Goal: Use online tool/utility: Utilize a website feature to perform a specific function

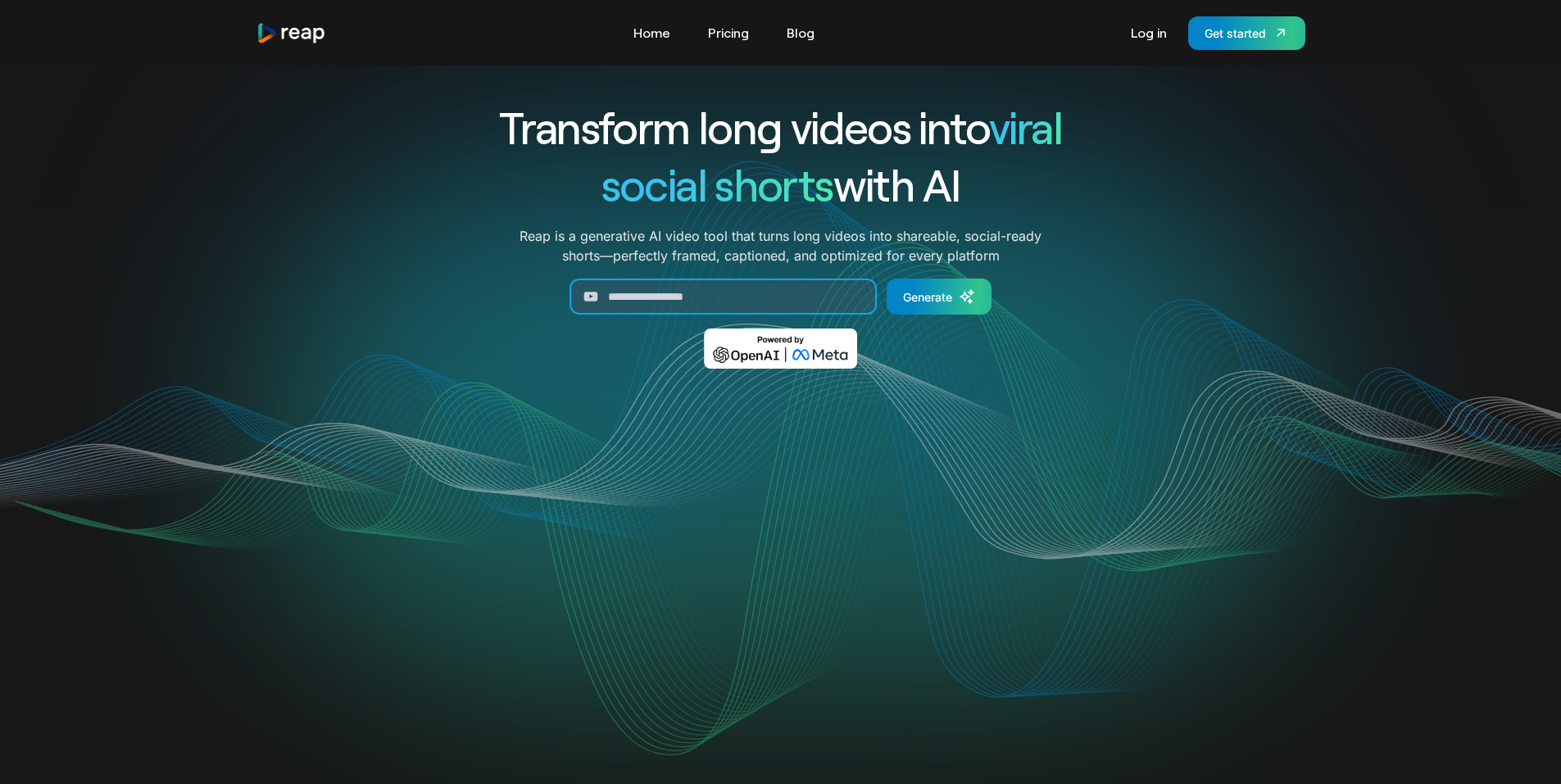
click at [601, 294] on input "Generate Form" at bounding box center [723, 296] width 307 height 36
click at [727, 36] on link "Pricing" at bounding box center [728, 32] width 57 height 26
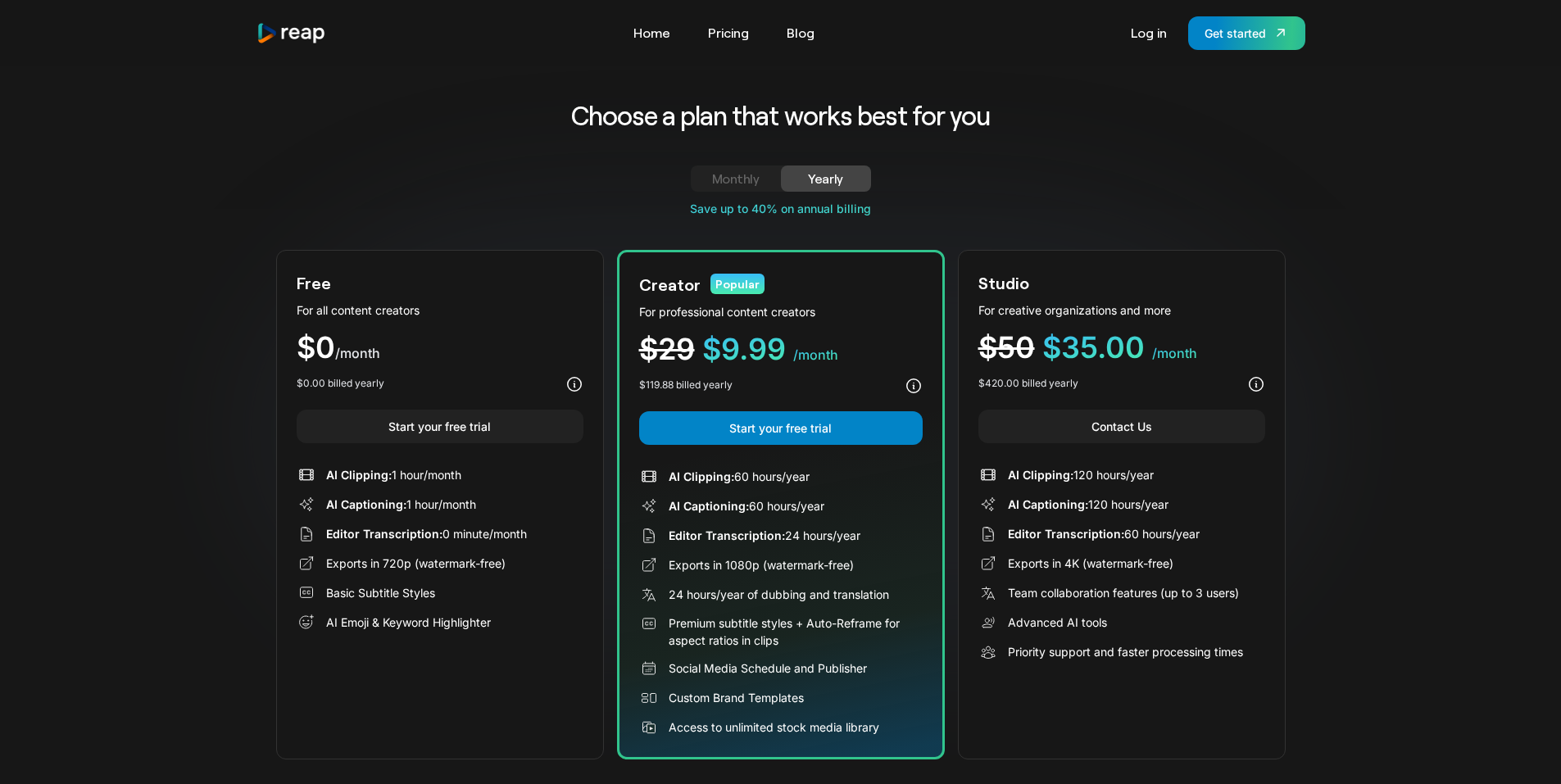
click at [493, 325] on div "Free For all content creators $0 /month $0.00 billed yearly Start your free tri…" at bounding box center [440, 505] width 328 height 510
click at [482, 364] on div "Free For all content creators $0 /month $0.00 billed yearly Start your free tri…" at bounding box center [440, 505] width 328 height 510
click at [481, 368] on div "Free For all content creators $0 /month $0.00 billed yearly Start your free tri…" at bounding box center [440, 505] width 328 height 510
click at [1233, 36] on div "Get started" at bounding box center [1234, 33] width 61 height 17
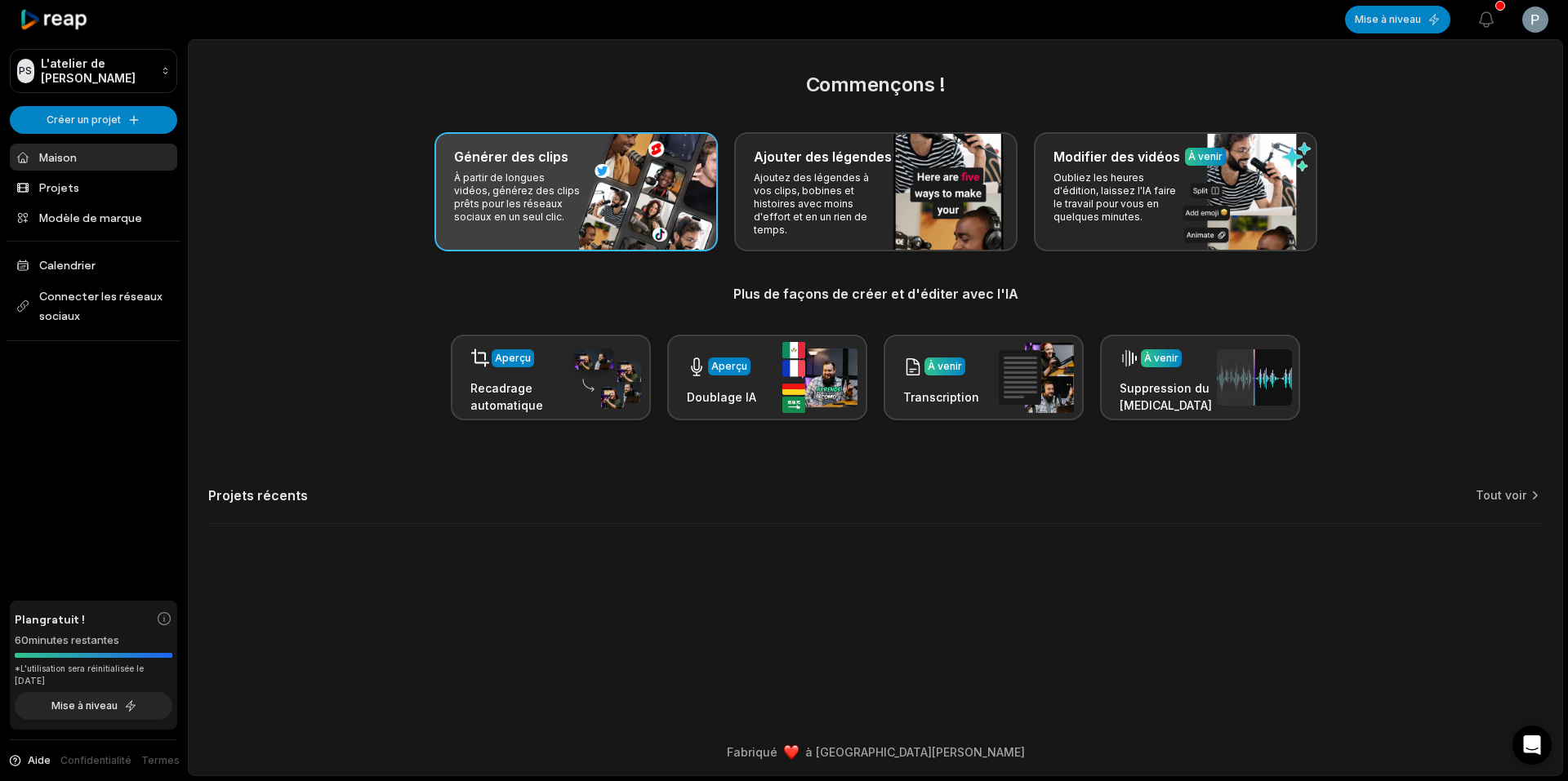
click at [554, 214] on p "À partir de longues vidéos, générez des clips prêts pour les réseaux sociaux en…" at bounding box center [517, 197] width 127 height 52
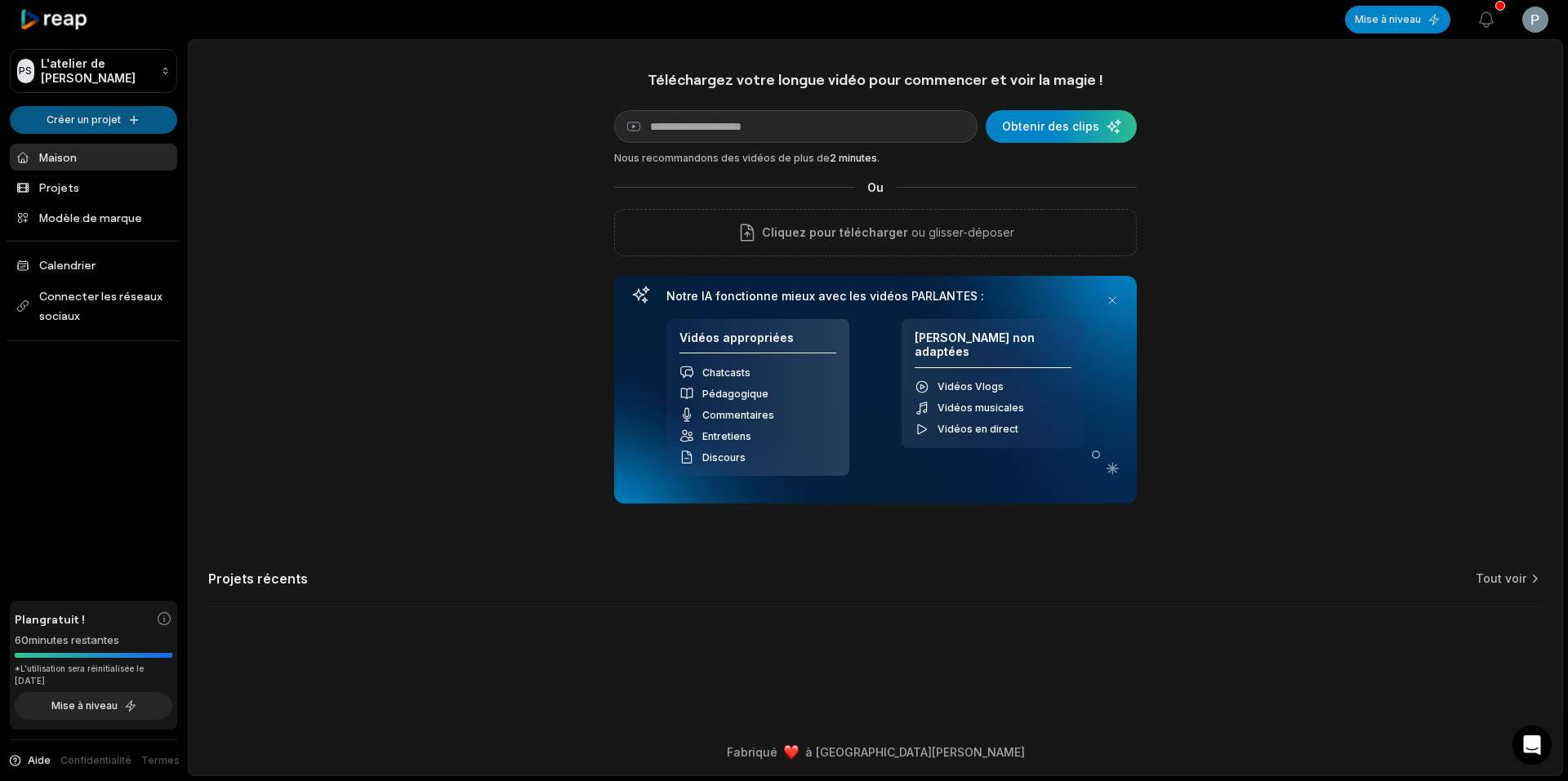
click at [102, 111] on html "PS L'atelier de Pascal Créer un projet Maison Projets Modèle de marque Calendri…" at bounding box center [784, 390] width 1568 height 781
click at [379, 212] on html "PS L'atelier de Pascal Créer un projet Maison Projets Modèle de marque Calendri…" at bounding box center [784, 390] width 1568 height 781
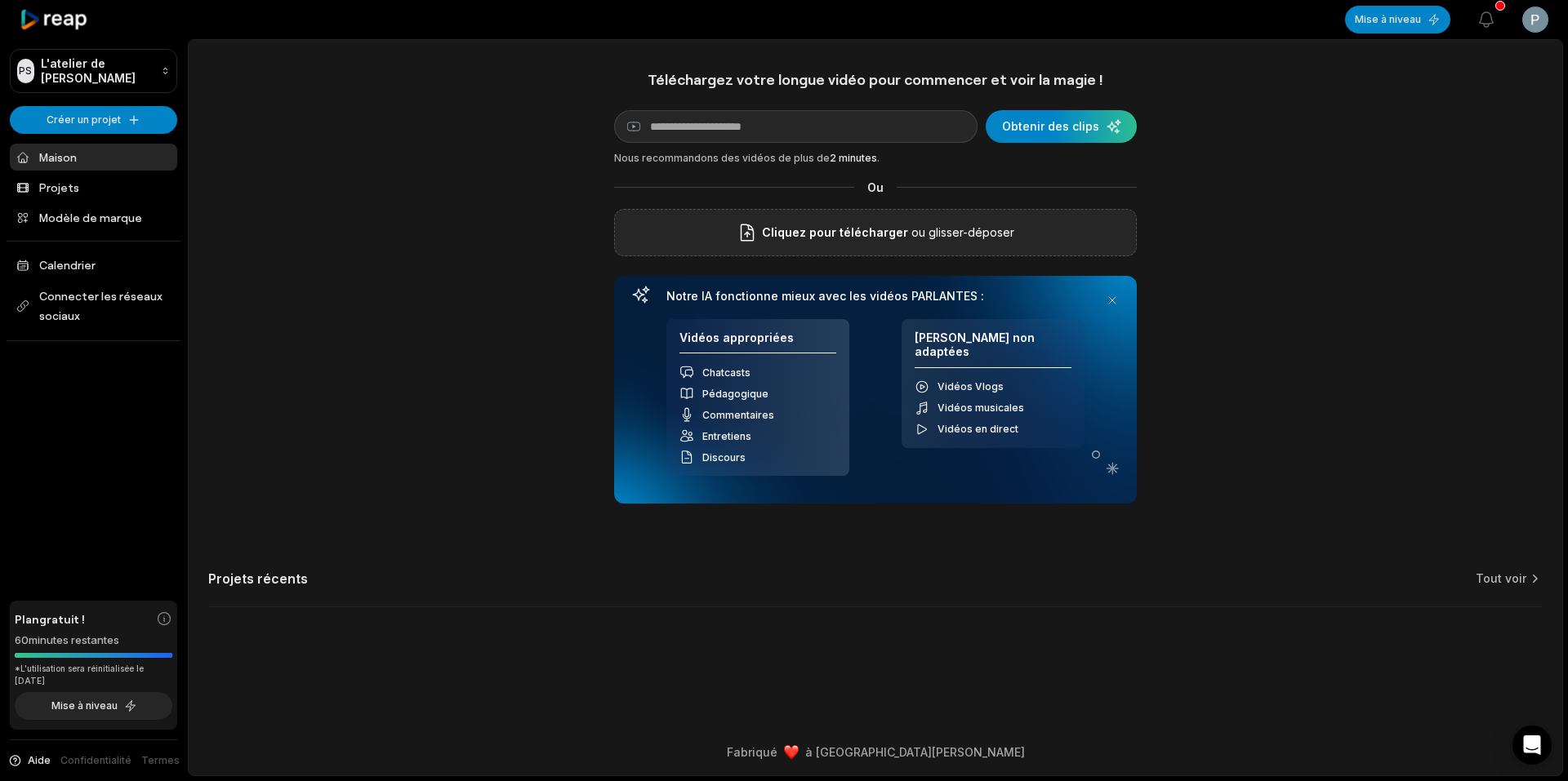
click at [878, 231] on font "Cliquez pour télécharger" at bounding box center [835, 232] width 146 height 14
click at [0, 0] on input "Cliquez pour télécharger" at bounding box center [0, 0] width 0 height 0
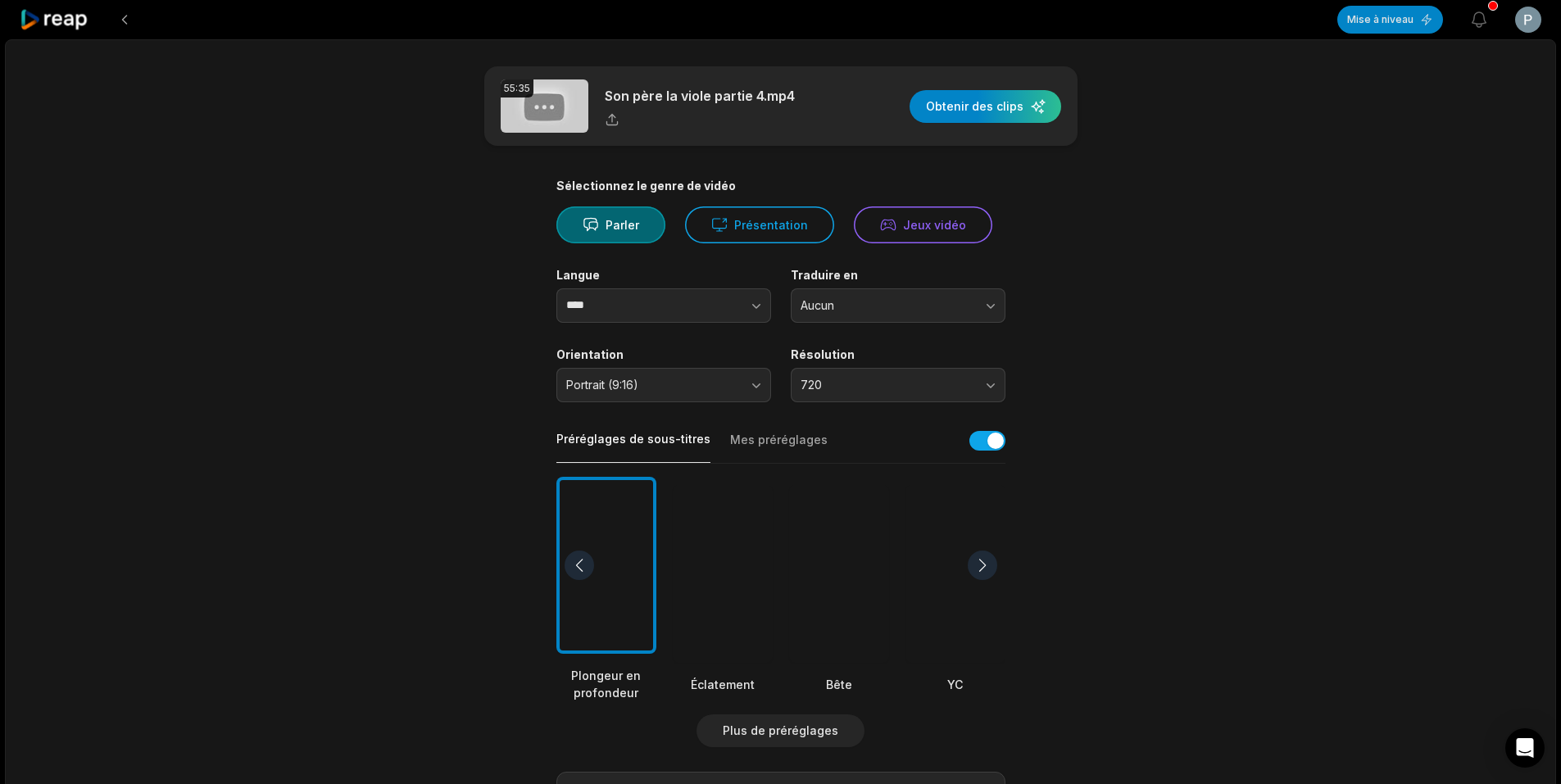
click at [1193, 309] on div "55:35 Son père la viole partie 4.mp4 Obtenir des clips Sélectionnez le genre de…" at bounding box center [780, 616] width 1551 height 1153
click at [758, 303] on icon "button" at bounding box center [756, 305] width 16 height 16
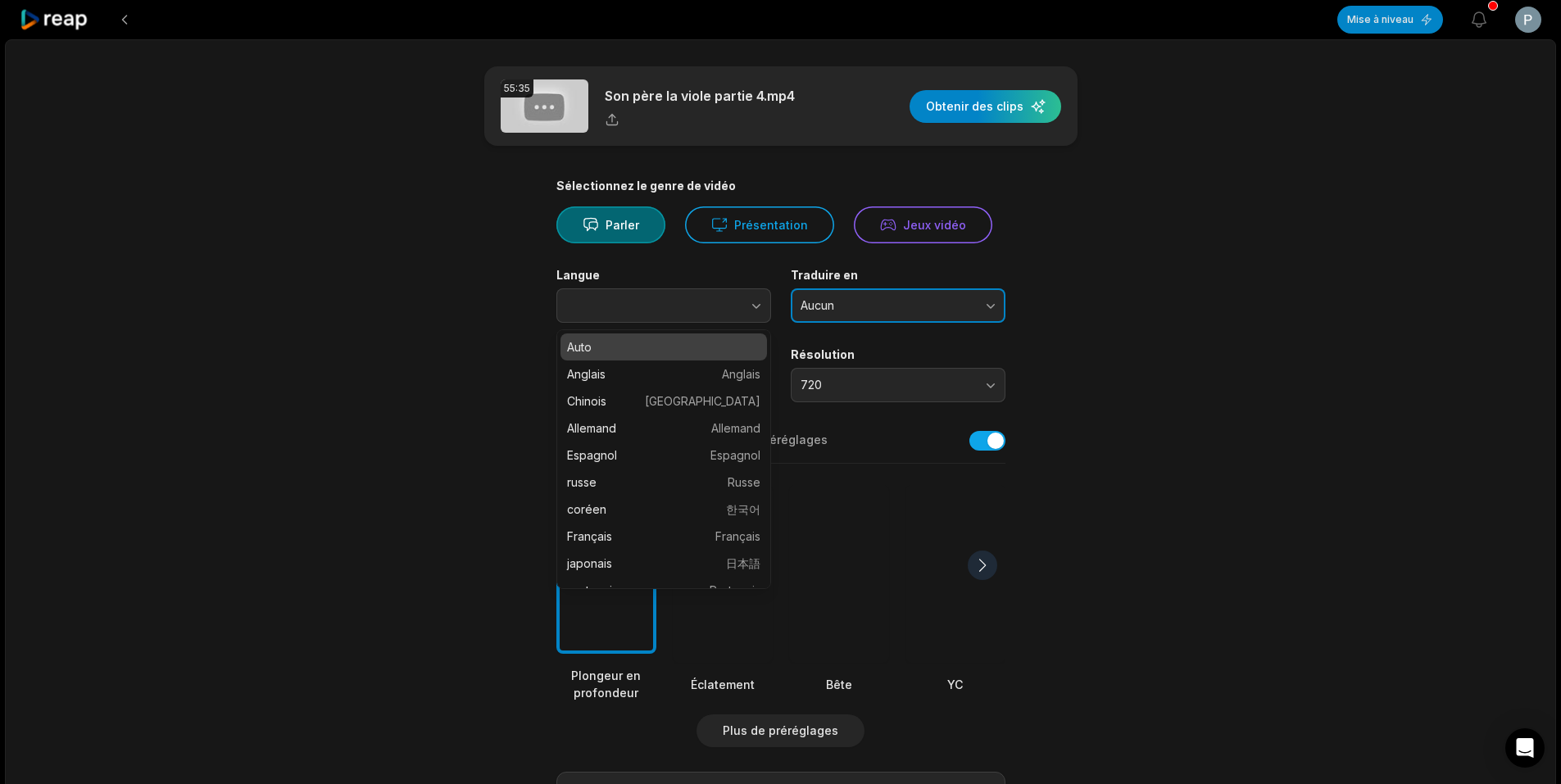
type input "****"
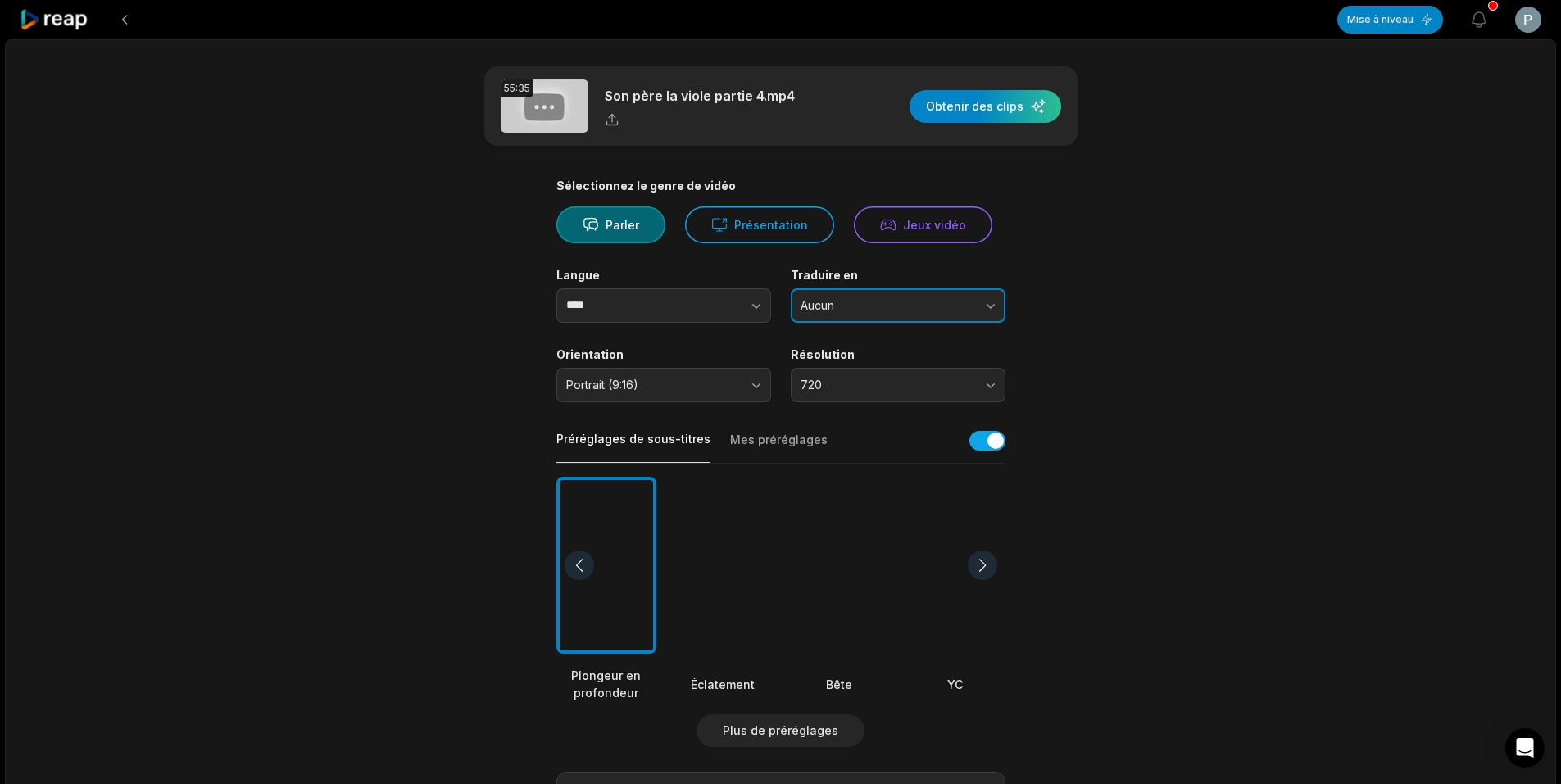
click at [934, 303] on span "Aucun" at bounding box center [886, 305] width 172 height 15
click at [1227, 301] on div "55:35 Son père la viole partie 4.mp4 Obtenir des clips Sélectionnez le genre de…" at bounding box center [780, 616] width 1551 height 1153
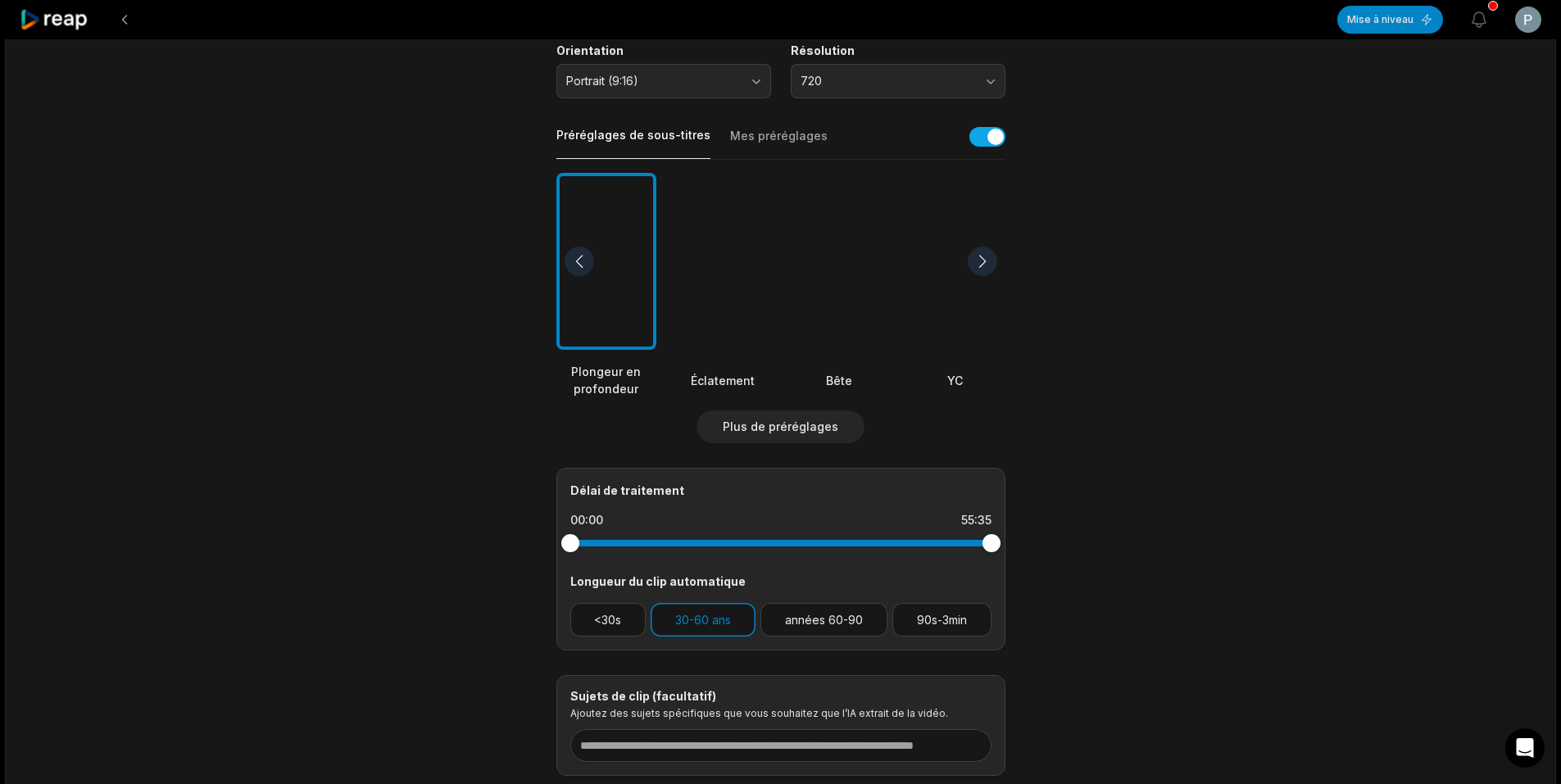
scroll to position [327, 0]
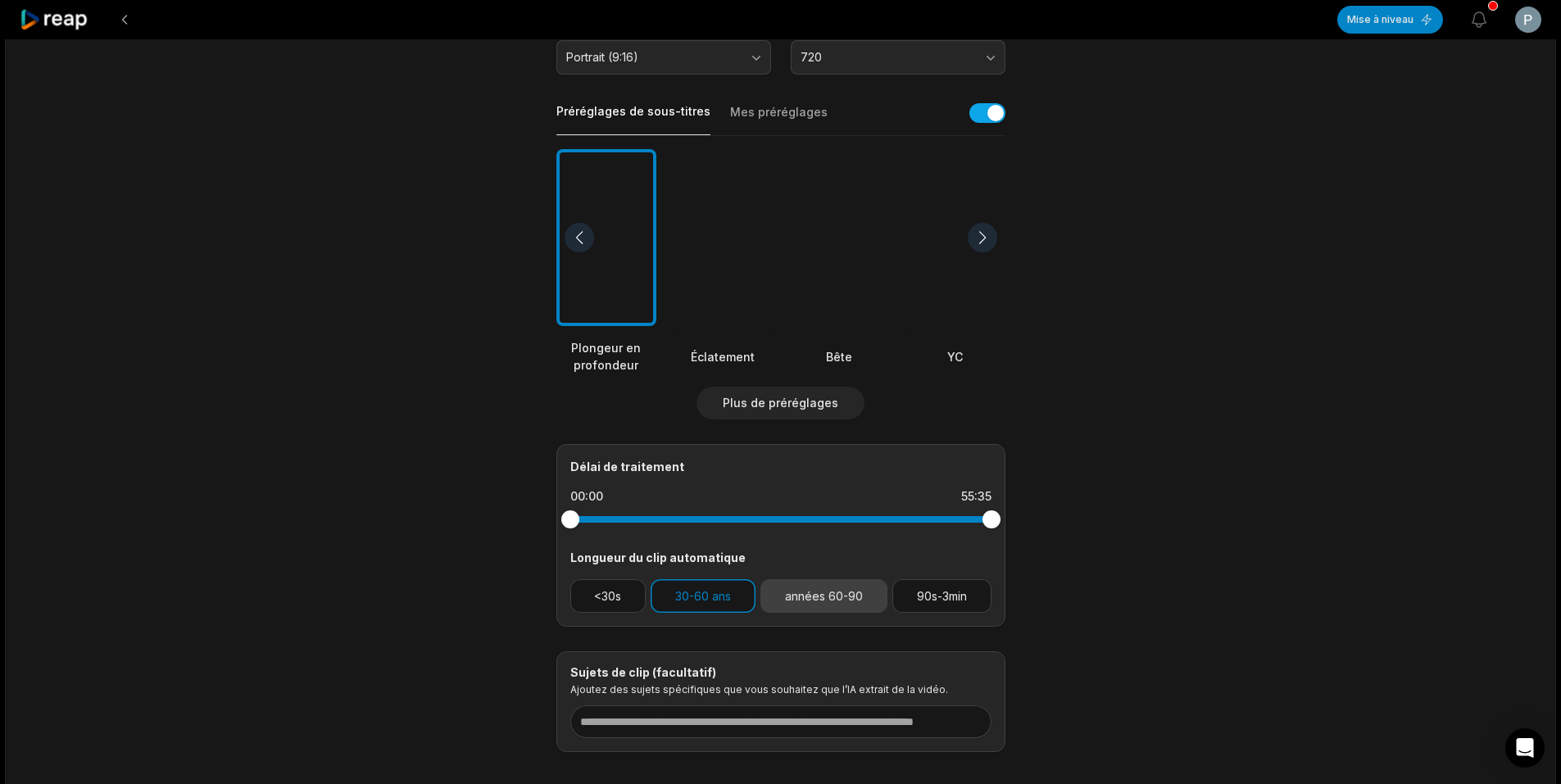
click at [829, 594] on font "années 60-90" at bounding box center [823, 596] width 77 height 14
click at [748, 598] on button "30-60 ans" at bounding box center [703, 596] width 105 height 34
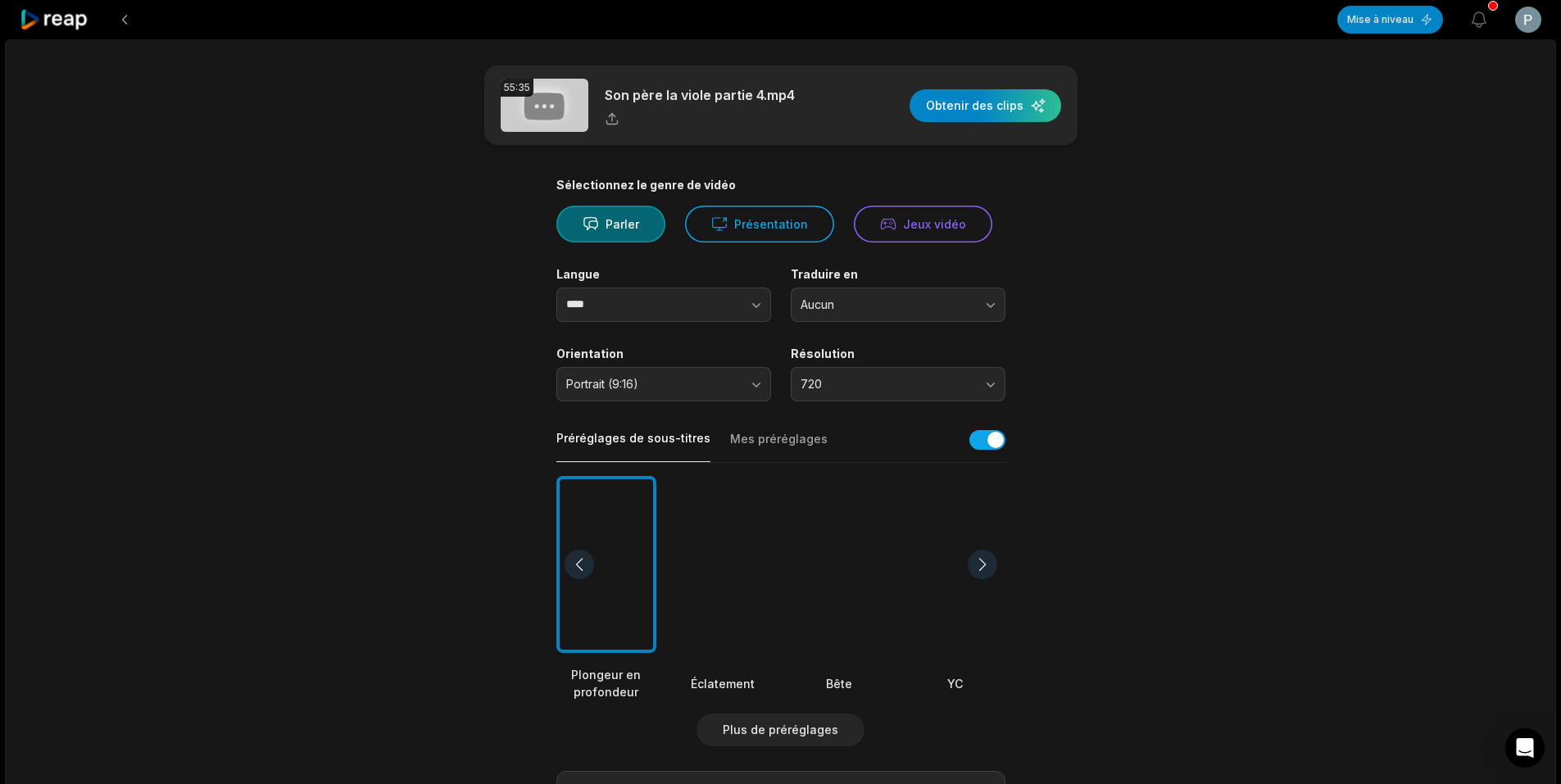
scroll to position [0, 0]
click at [992, 109] on div "button" at bounding box center [985, 106] width 151 height 33
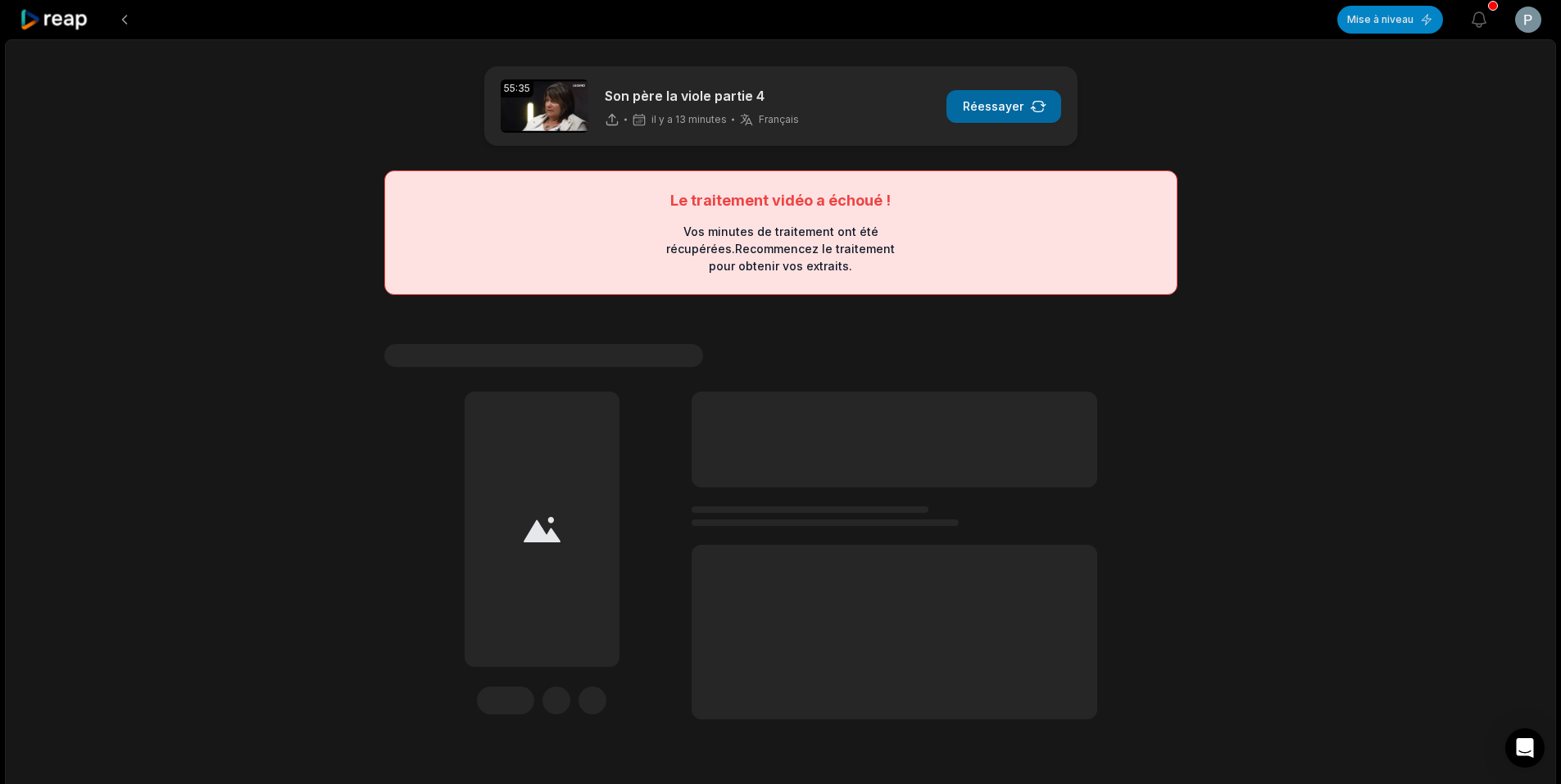
click at [1001, 104] on font "Réessayer" at bounding box center [993, 106] width 61 height 14
